Goal: Navigation & Orientation: Find specific page/section

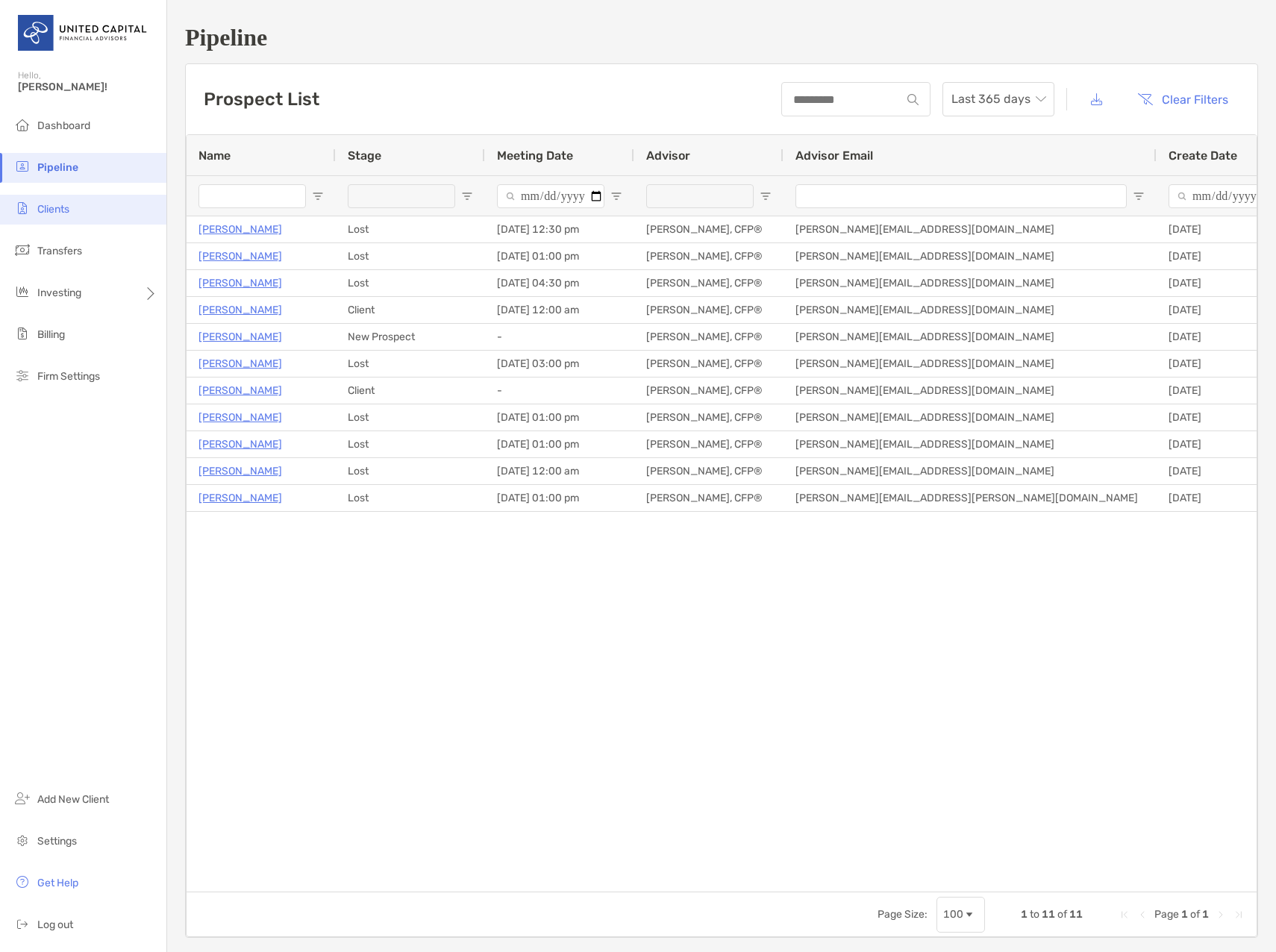
click at [66, 201] on li "Clients" at bounding box center [83, 210] width 167 height 30
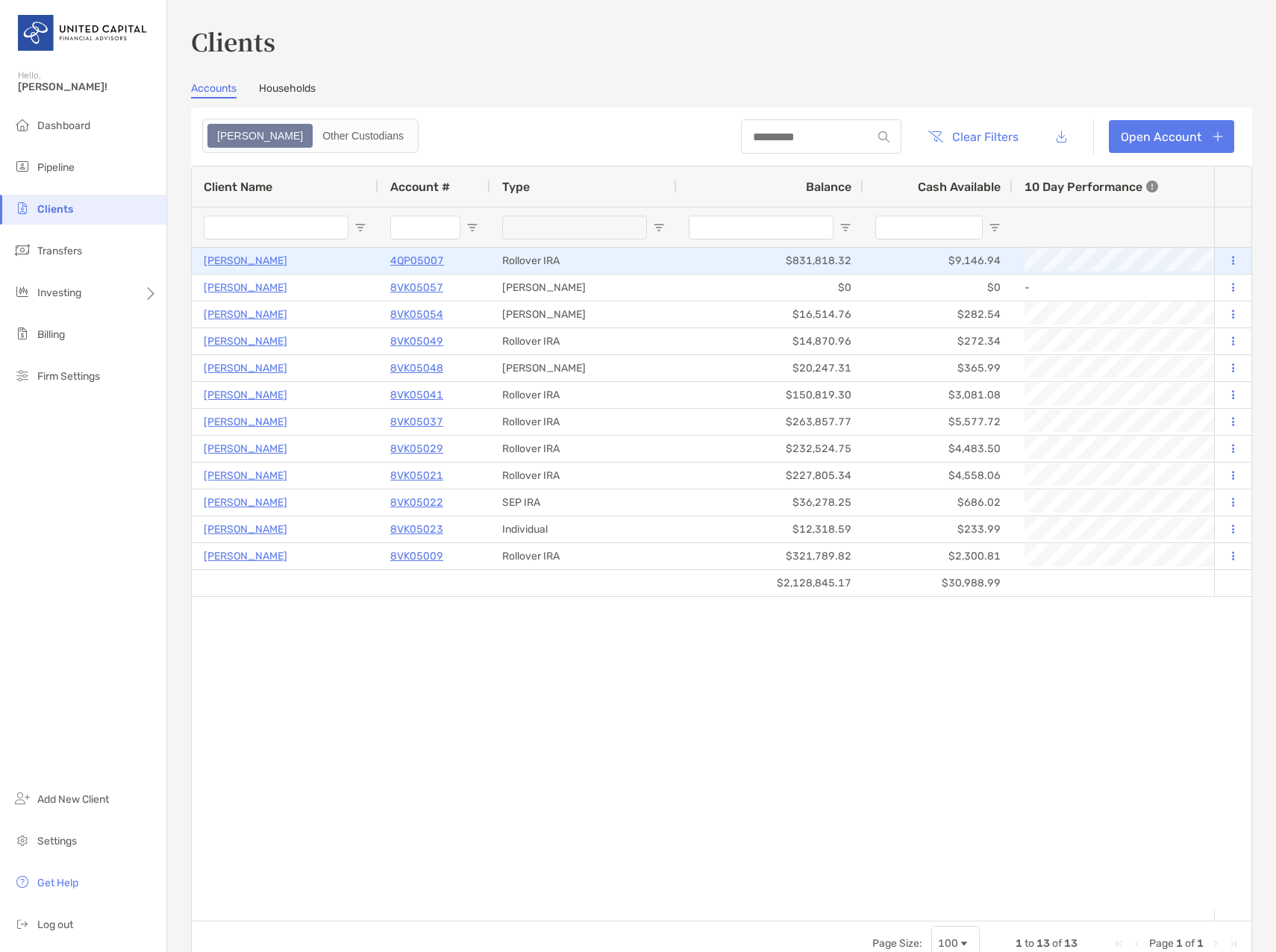
click at [237, 259] on p "[PERSON_NAME]" at bounding box center [246, 261] width 84 height 19
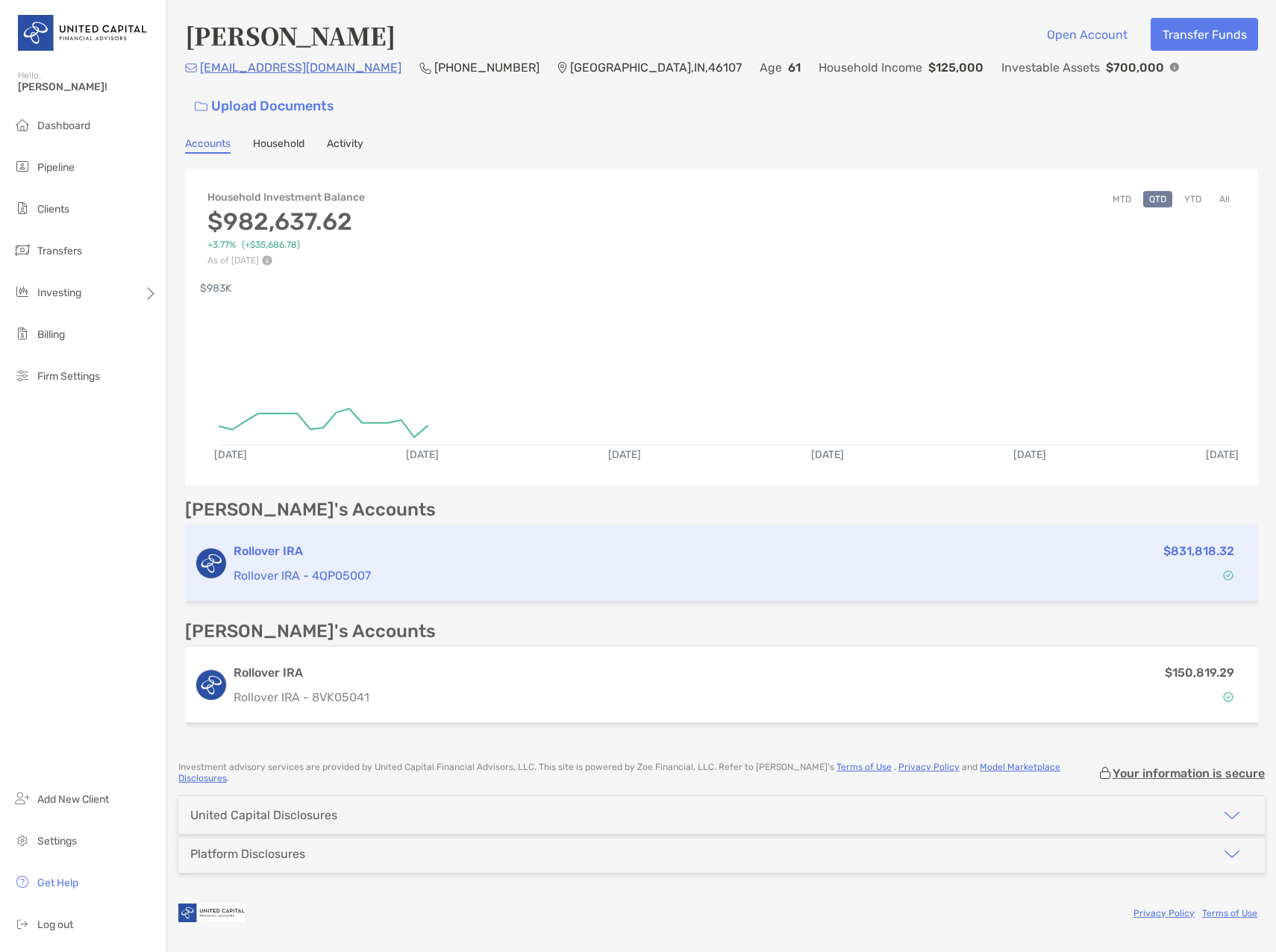
click at [464, 566] on p "Rollover IRA - 4QP05007" at bounding box center [593, 576] width 720 height 19
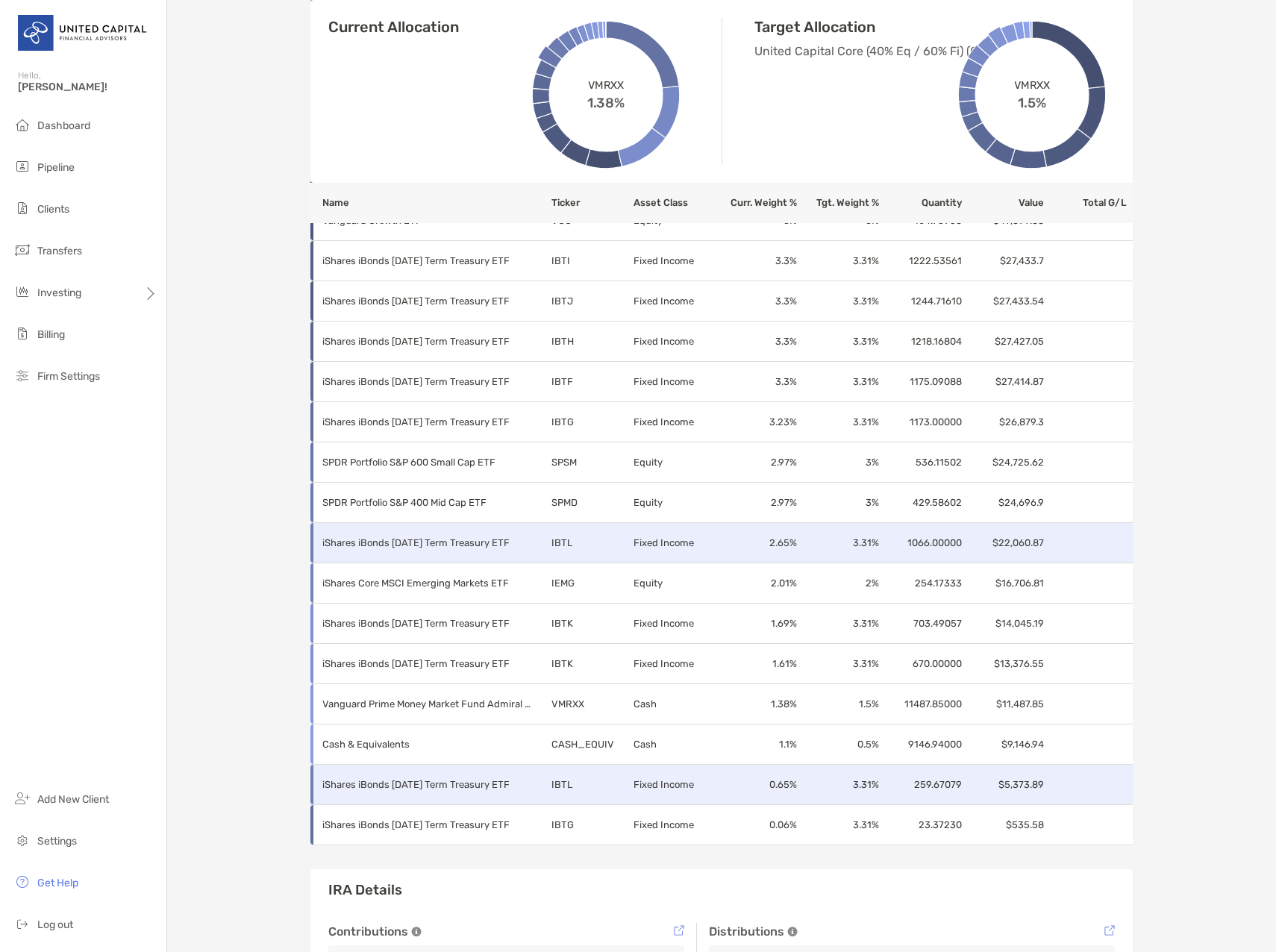
scroll to position [1119, 0]
